Goal: Task Accomplishment & Management: Complete application form

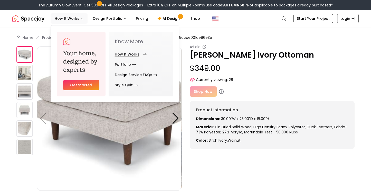
click at [127, 53] on link "How It Works" at bounding box center [130, 54] width 30 height 10
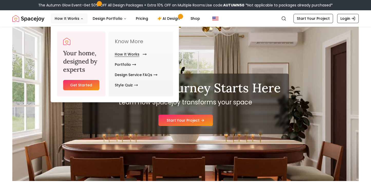
click at [127, 53] on link "How It Works" at bounding box center [130, 54] width 30 height 10
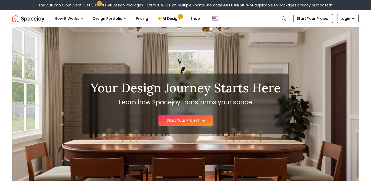
click at [185, 124] on link "Start Your Project" at bounding box center [185, 119] width 54 height 11
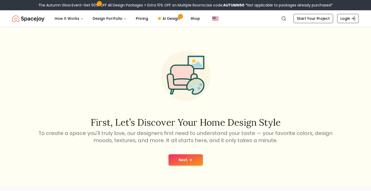
click at [194, 156] on button "Next" at bounding box center [185, 159] width 34 height 11
